Goal: Task Accomplishment & Management: Complete application form

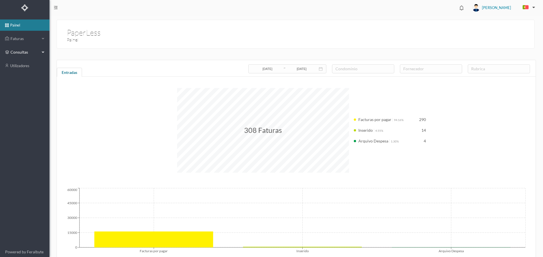
click at [14, 53] on span "consultas" at bounding box center [24, 52] width 28 height 6
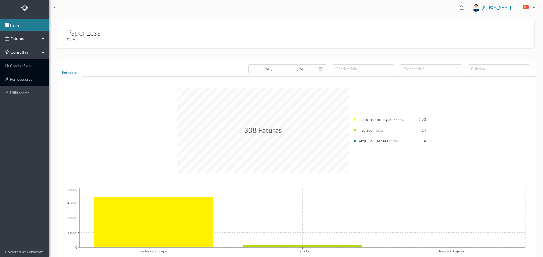
click at [23, 44] on div "Faturas" at bounding box center [22, 38] width 35 height 11
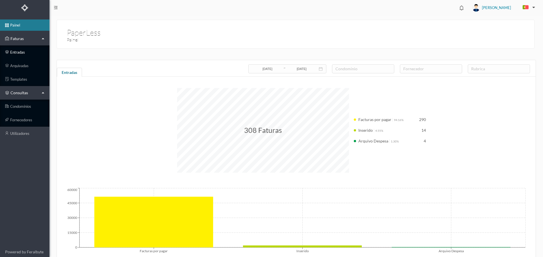
click at [23, 53] on link "entradas" at bounding box center [24, 52] width 49 height 11
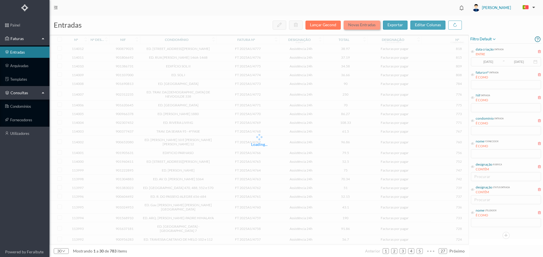
click at [366, 26] on button "Novas Entradas" at bounding box center [361, 25] width 36 height 9
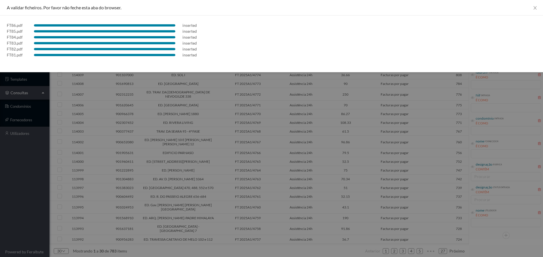
click at [289, 137] on div at bounding box center [271, 128] width 543 height 257
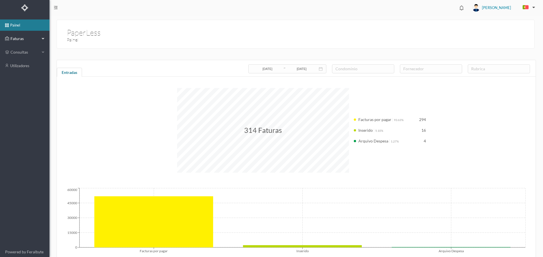
click at [17, 40] on span "Faturas" at bounding box center [24, 39] width 31 height 6
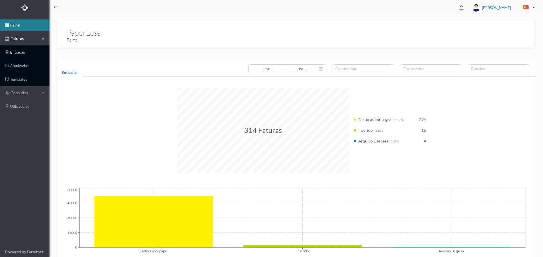
click at [27, 55] on link "entradas" at bounding box center [24, 52] width 49 height 11
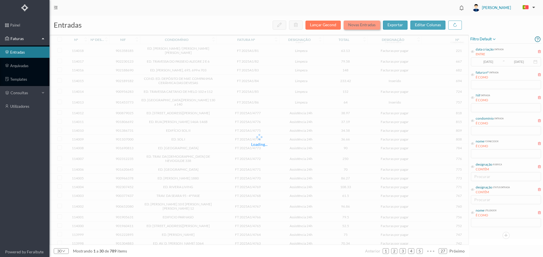
click at [369, 26] on button "Novas Entradas" at bounding box center [361, 25] width 36 height 9
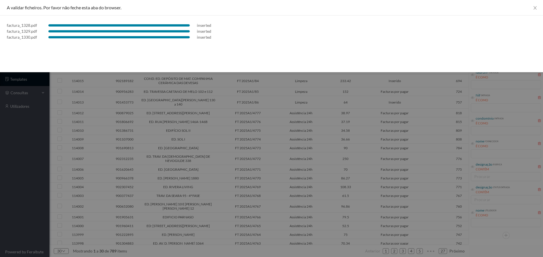
click at [368, 181] on div at bounding box center [271, 128] width 543 height 257
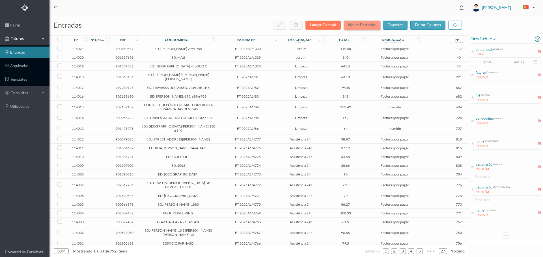
click at [369, 24] on button "Novas Entradas" at bounding box center [361, 25] width 36 height 9
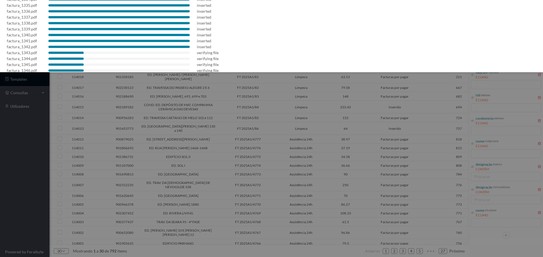
scroll to position [75, 0]
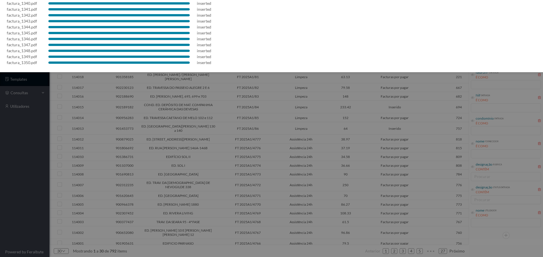
click at [345, 138] on div at bounding box center [271, 128] width 543 height 257
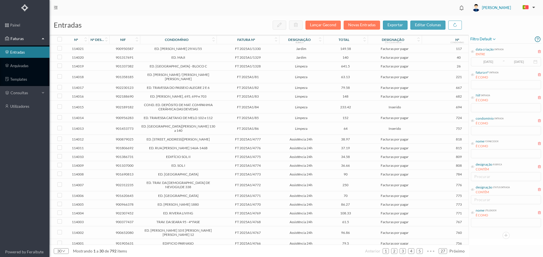
scroll to position [0, 0]
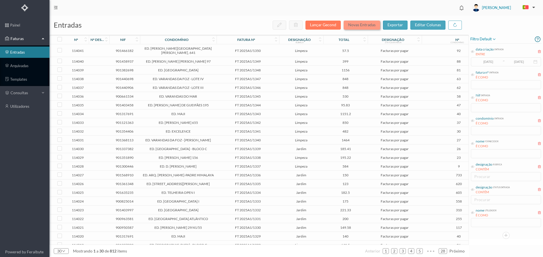
click at [366, 25] on button "Novas Entradas" at bounding box center [361, 25] width 36 height 9
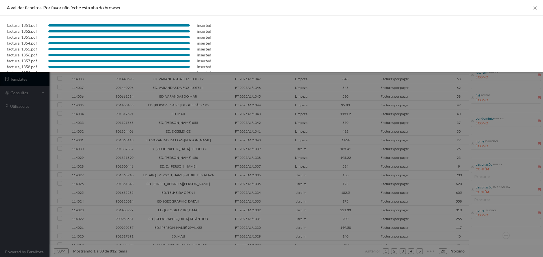
scroll to position [105, 0]
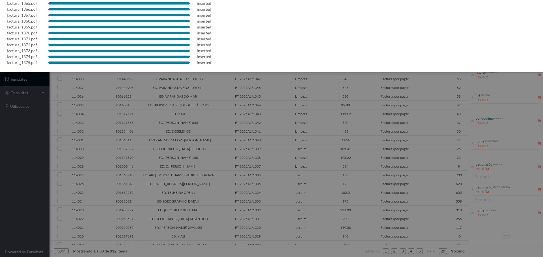
click at [260, 123] on div at bounding box center [271, 128] width 543 height 257
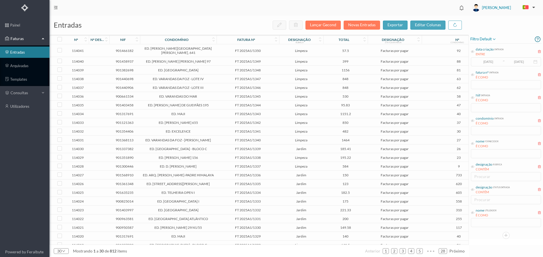
scroll to position [0, 0]
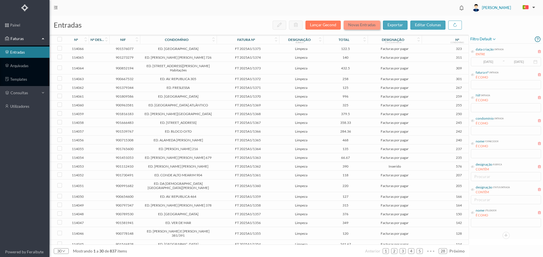
click at [376, 25] on button "Novas Entradas" at bounding box center [361, 25] width 36 height 9
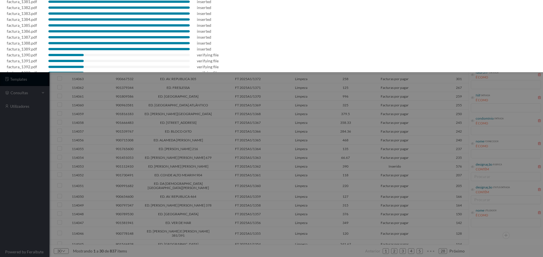
scroll to position [105, 0]
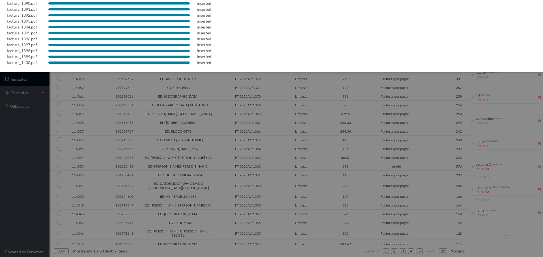
click at [287, 111] on div at bounding box center [271, 128] width 543 height 257
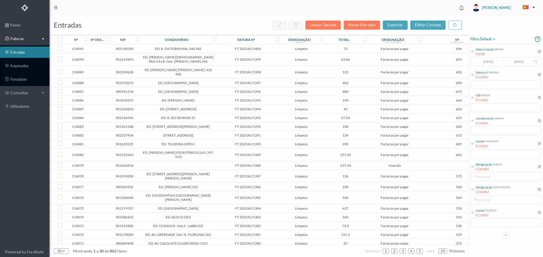
click at [267, 164] on span "FT 2025A1/1388" at bounding box center [248, 166] width 60 height 4
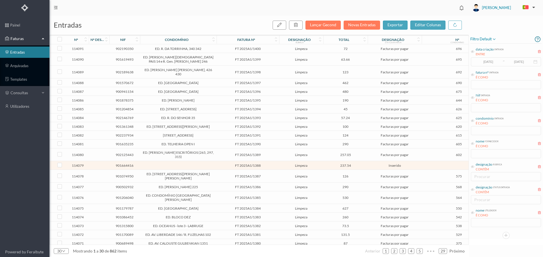
click at [267, 164] on span "FT 2025A1/1388" at bounding box center [248, 166] width 60 height 4
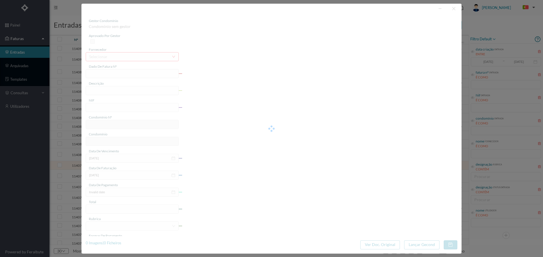
type input "FT 2025A1/1388"
type input "LIMPEZA Outubro de 2025"
type input "901664416"
type input "02-11-2025"
type input "[DATE]"
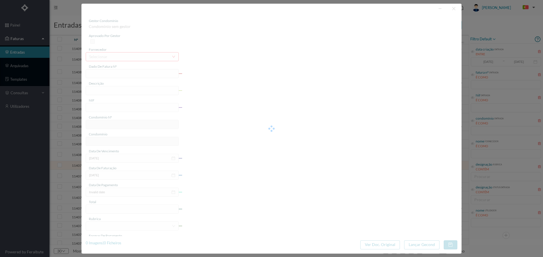
type input "237.54"
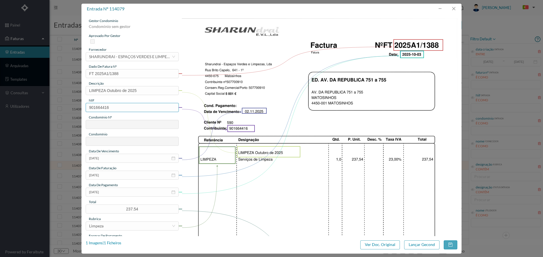
click at [103, 109] on input "901664416" at bounding box center [132, 107] width 93 height 9
type input "901666416"
type input "590"
type input "ED. AV. DA REPUBLICA 751 a 755"
type input "901666416"
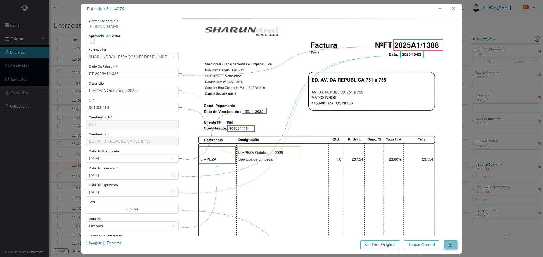
click at [451, 247] on button "button" at bounding box center [450, 245] width 14 height 9
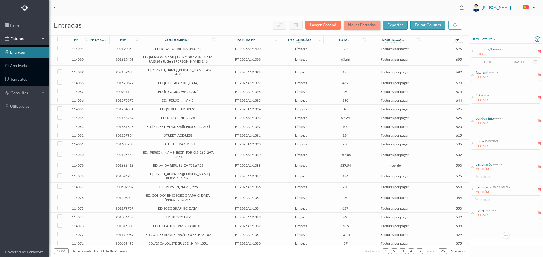
click at [365, 27] on button "Novas Entradas" at bounding box center [361, 25] width 36 height 9
